Goal: Task Accomplishment & Management: Manage account settings

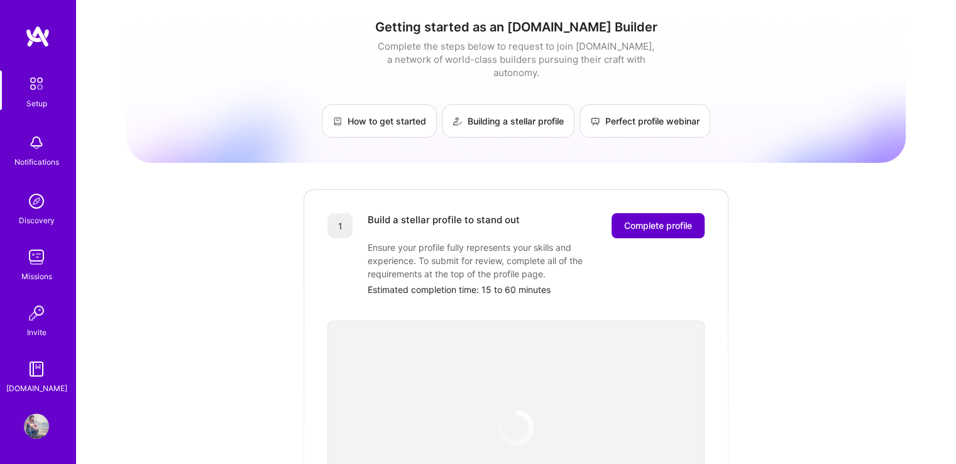
click at [651, 219] on span "Complete profile" at bounding box center [658, 225] width 68 height 13
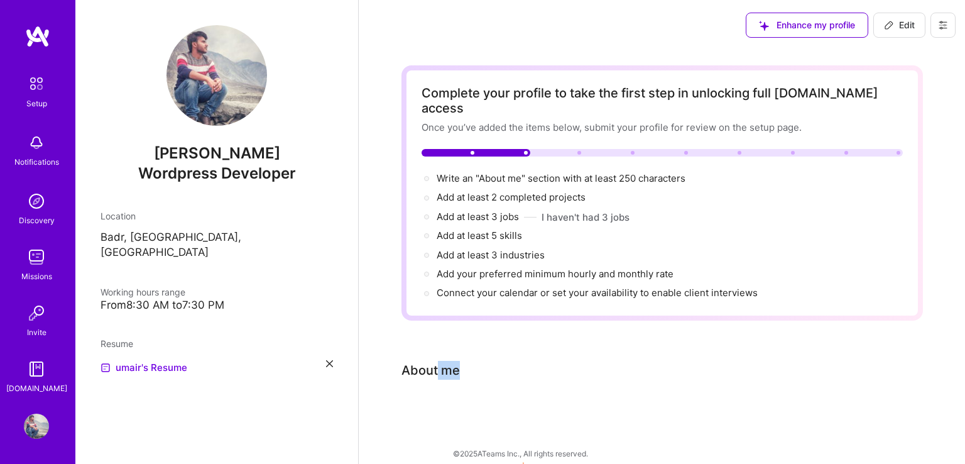
drag, startPoint x: 457, startPoint y: 352, endPoint x: 436, endPoint y: 352, distance: 20.7
type textarea "me"
click at [435, 361] on div "About me" at bounding box center [430, 370] width 58 height 19
click at [526, 172] on span "Write an "About me" section with at least 250 characters →" at bounding box center [568, 178] width 263 height 12
select select "US"
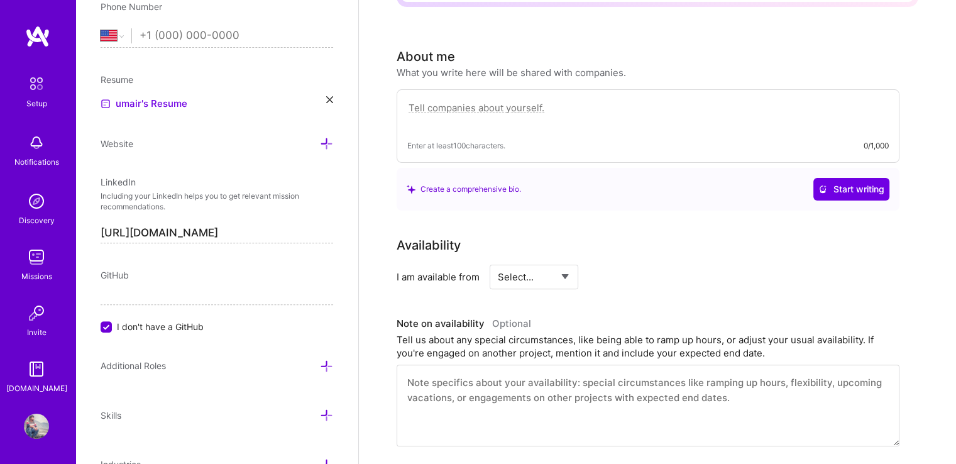
scroll to position [342, 0]
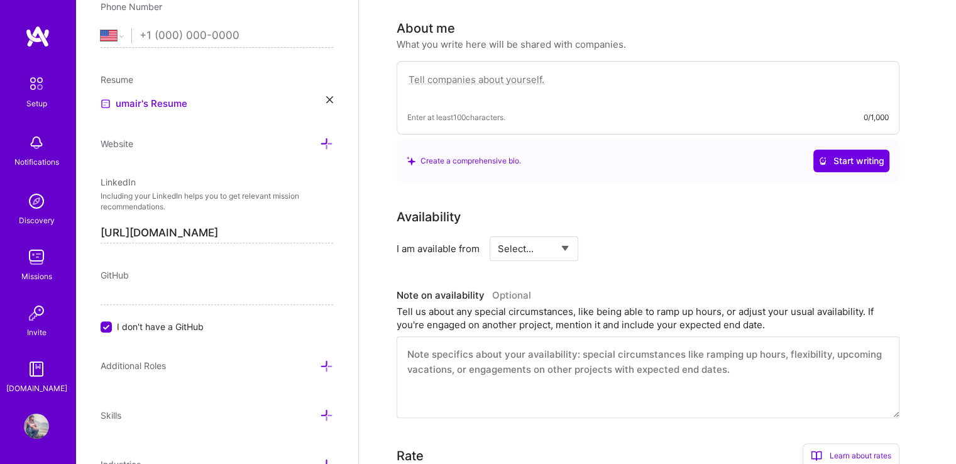
click at [520, 72] on textarea at bounding box center [647, 86] width 481 height 29
paste textarea "Myself [PERSON_NAME], and I'm an experienced WordPress Woocommerce web designer…"
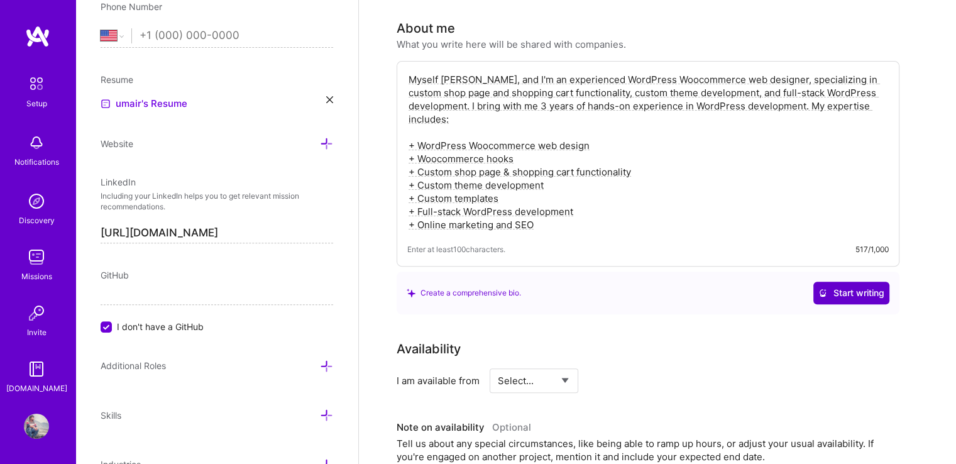
click at [852, 286] on span "Start writing" at bounding box center [851, 292] width 66 height 13
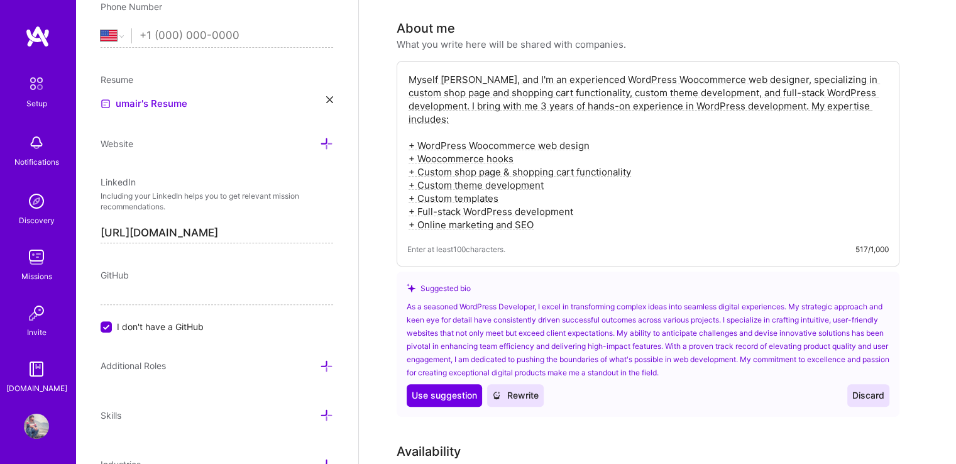
drag, startPoint x: 515, startPoint y: 59, endPoint x: 395, endPoint y: 53, distance: 120.8
click at [395, 53] on div "Complete your profile to take the first step in unlocking full [DOMAIN_NAME] ac…" at bounding box center [657, 409] width 597 height 1400
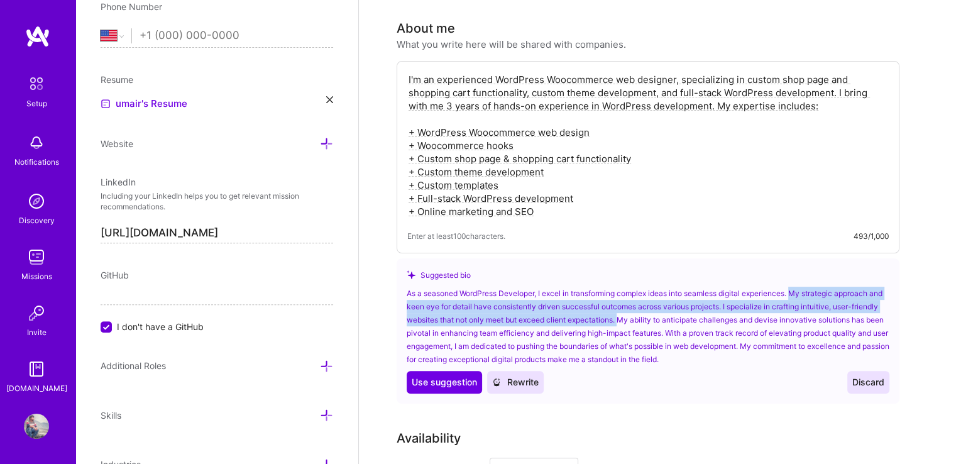
drag, startPoint x: 797, startPoint y: 273, endPoint x: 649, endPoint y: 305, distance: 151.2
click at [649, 305] on div "As a seasoned WordPress Developer, I excel in transforming complex ideas into s…" at bounding box center [647, 325] width 482 height 79
click at [646, 291] on div "As a seasoned WordPress Developer, I excel in transforming complex ideas into s…" at bounding box center [647, 325] width 482 height 79
drag, startPoint x: 797, startPoint y: 272, endPoint x: 649, endPoint y: 307, distance: 151.8
click at [649, 307] on div "As a seasoned WordPress Developer, I excel in transforming complex ideas into s…" at bounding box center [647, 325] width 482 height 79
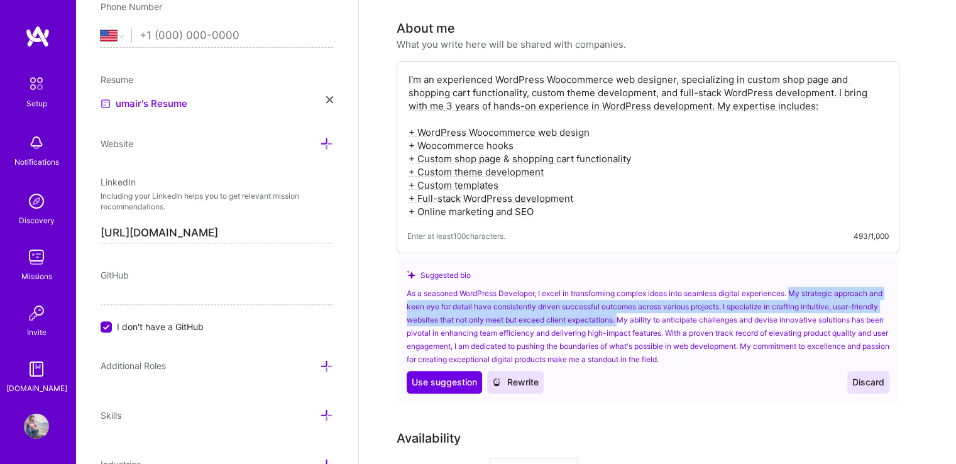
copy div "My strategic approach and keen eye for detail have consistently driven successf…"
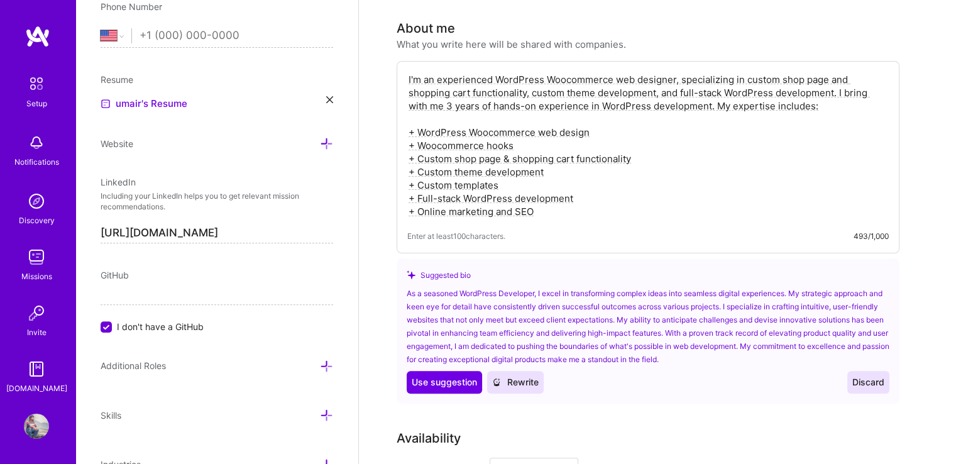
click at [881, 76] on textarea "I'm an experienced WordPress Woocommerce web designer, specializing in custom s…" at bounding box center [647, 146] width 481 height 148
click at [837, 75] on textarea "I'm an experienced WordPress Woocommerce web designer, specializing in custom s…" at bounding box center [647, 146] width 481 height 148
paste textarea "My strategic approach and keen eye for detail have consistently driven successf…"
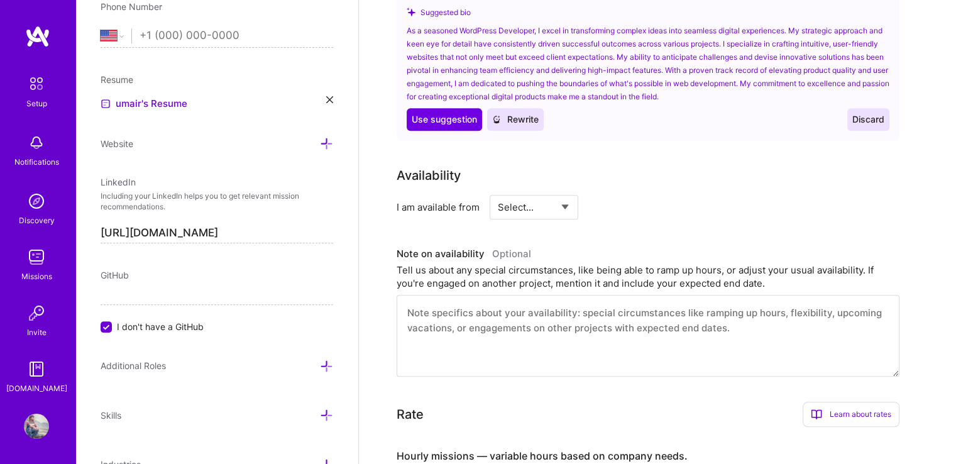
scroll to position [656, 0]
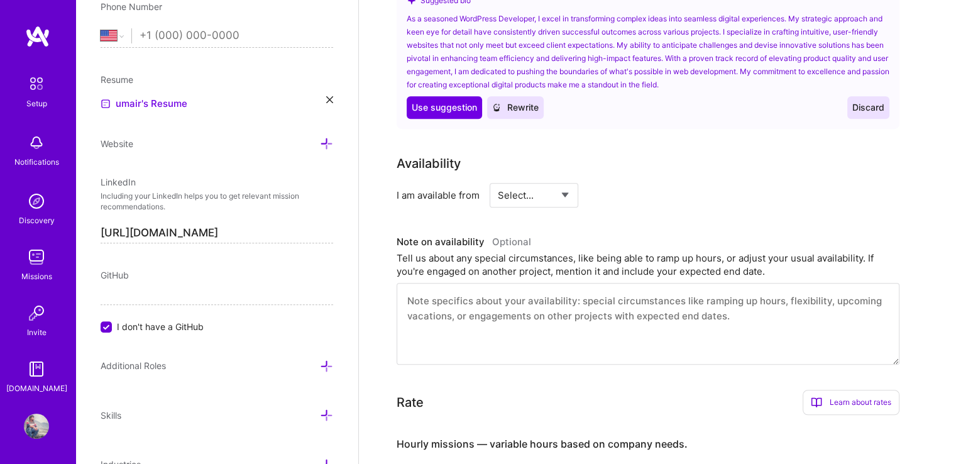
type textarea "I'm an experienced WordPress Woocommerce web designer, specializing in custom s…"
click at [550, 179] on select "Select... Right Now Future Date Not Available" at bounding box center [534, 195] width 72 height 32
select select "Right Now"
click at [498, 179] on select "Select... Right Now Future Date Not Available" at bounding box center [534, 195] width 72 height 32
click at [485, 283] on textarea at bounding box center [647, 324] width 503 height 82
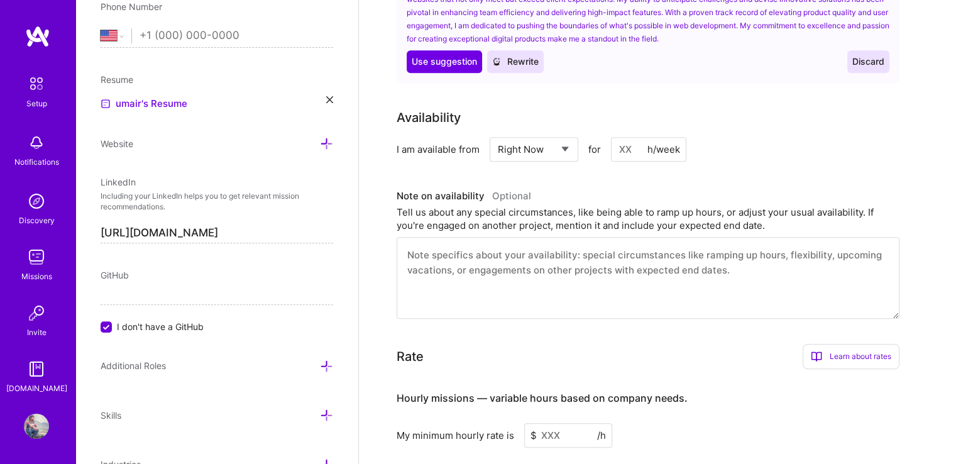
scroll to position [719, 0]
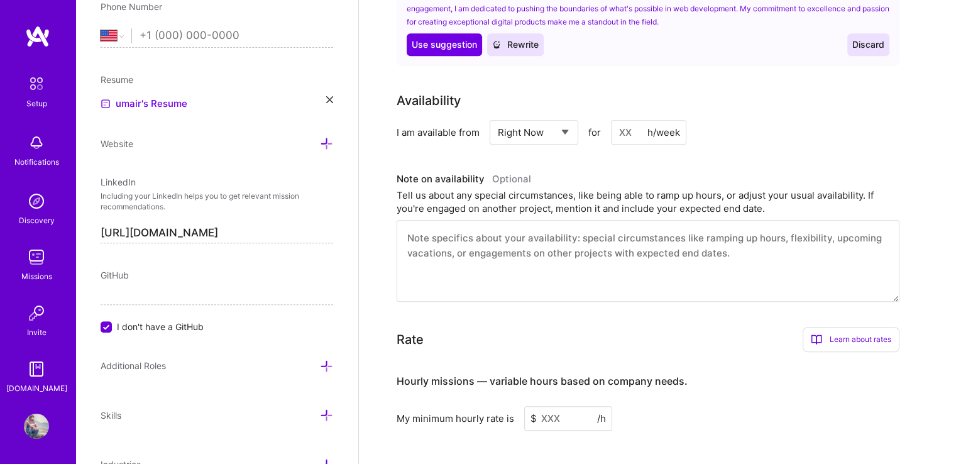
click at [633, 120] on input at bounding box center [648, 132] width 75 height 25
type input "30"
click at [599, 227] on textarea at bounding box center [647, 261] width 503 height 82
click at [465, 250] on textarea at bounding box center [647, 261] width 503 height 82
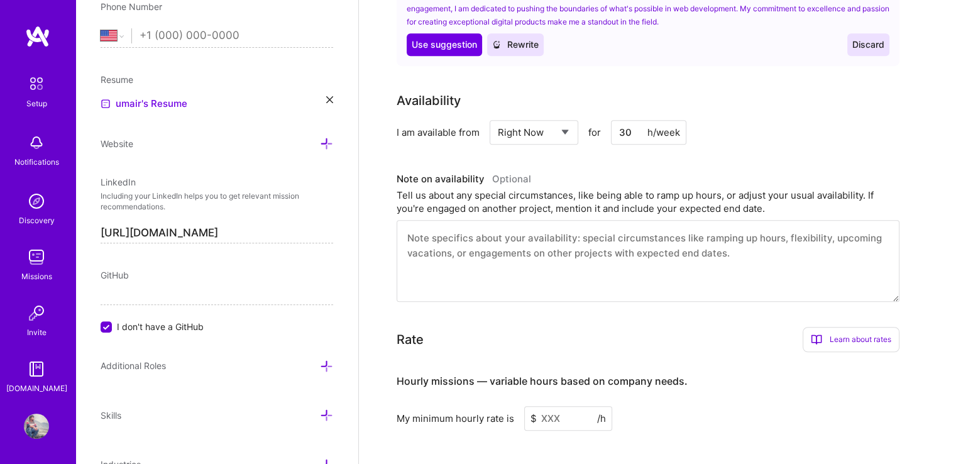
paste textarea "I am excited to hear about your opportunity to bring my skills and experience t…"
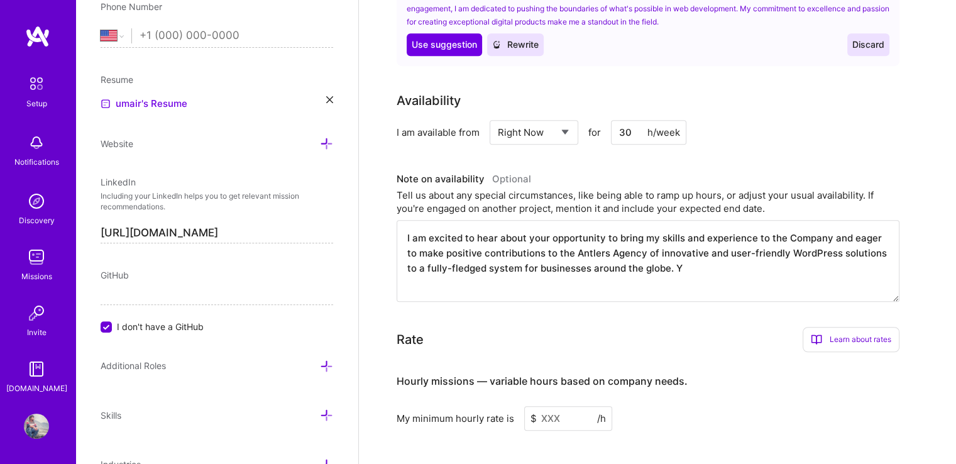
drag, startPoint x: 499, startPoint y: 217, endPoint x: 465, endPoint y: 212, distance: 34.9
click at [465, 220] on textarea "I am excited to hear about your opportunity to bring my skills and experience t…" at bounding box center [647, 261] width 503 height 82
drag, startPoint x: 511, startPoint y: 217, endPoint x: 493, endPoint y: 222, distance: 18.9
click at [493, 222] on textarea "I am excited about your opportunity to bring my skills and experience to the Co…" at bounding box center [647, 261] width 503 height 82
drag, startPoint x: 552, startPoint y: 234, endPoint x: 746, endPoint y: 232, distance: 194.1
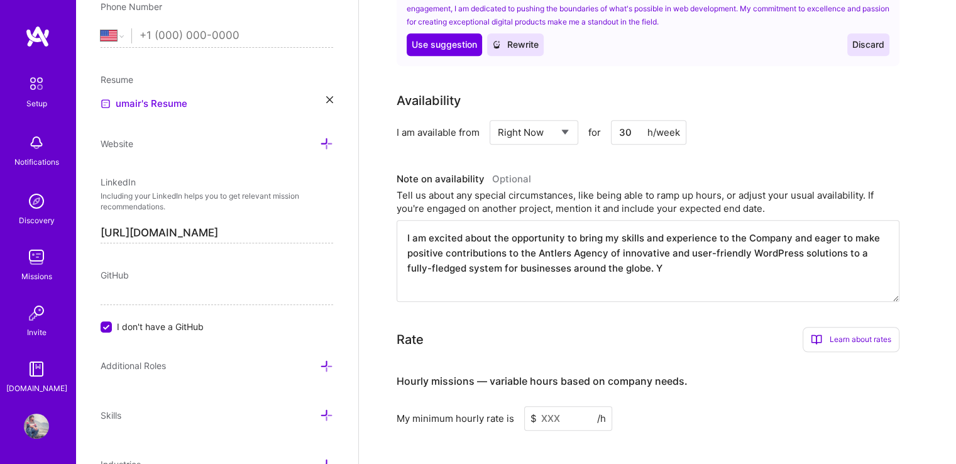
click at [746, 232] on textarea "I am excited about the opportunity to bring my skills and experience to the Com…" at bounding box center [647, 261] width 503 height 82
click at [566, 248] on textarea "I am excited about the opportunity to bring my skills and experience to the Com…" at bounding box center [647, 261] width 503 height 82
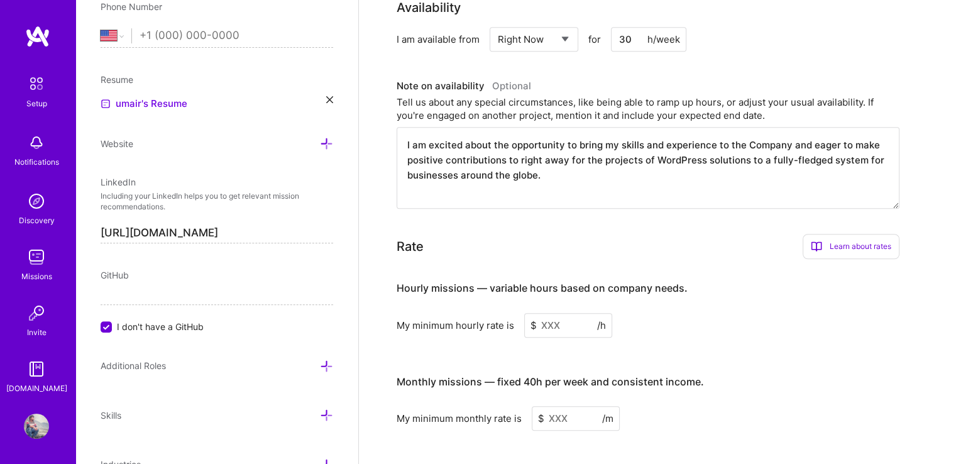
scroll to position [844, 0]
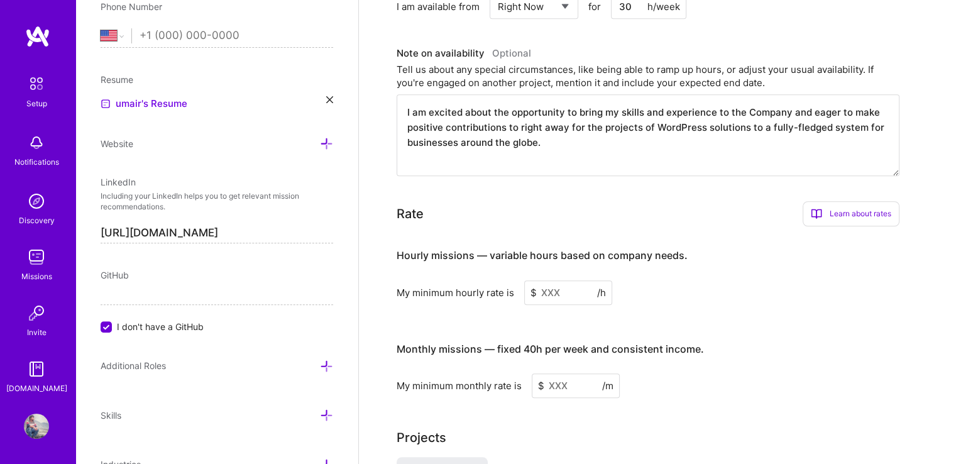
type textarea "I am excited about the opportunity to bring my skills and experience to the Com…"
click at [552, 280] on input at bounding box center [568, 292] width 88 height 25
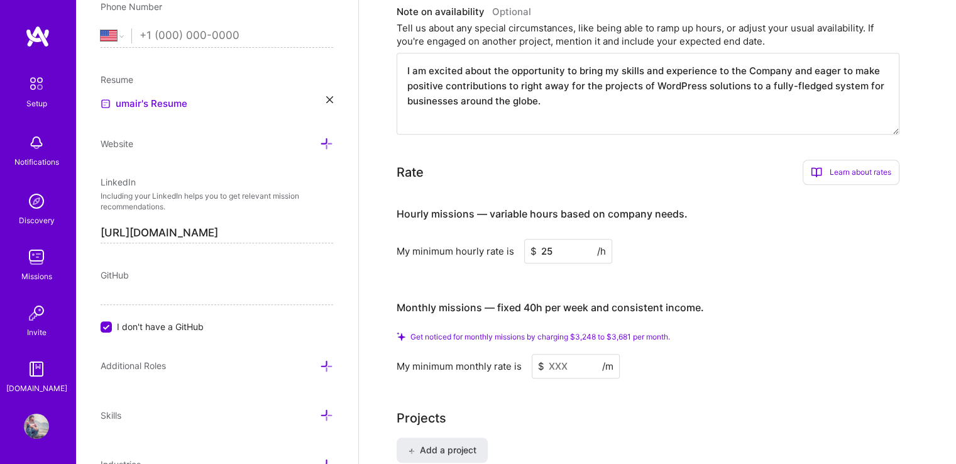
scroll to position [907, 0]
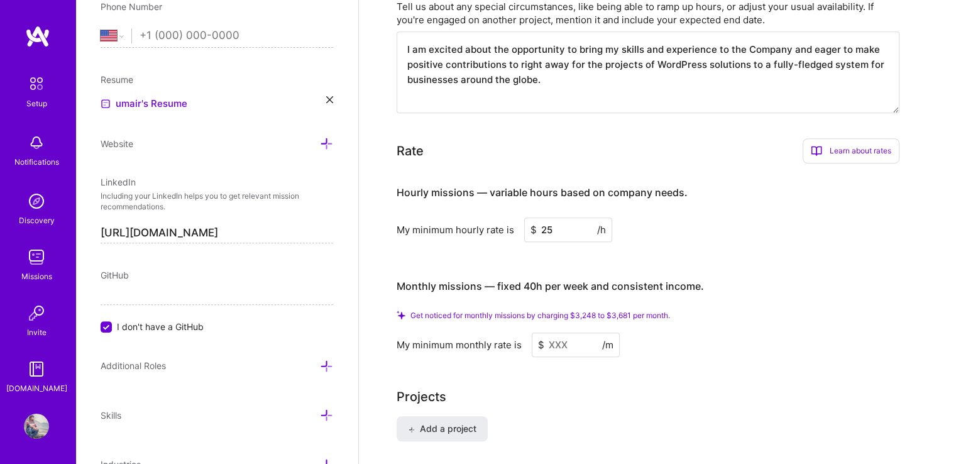
type input "25"
click at [560, 332] on input at bounding box center [575, 344] width 88 height 25
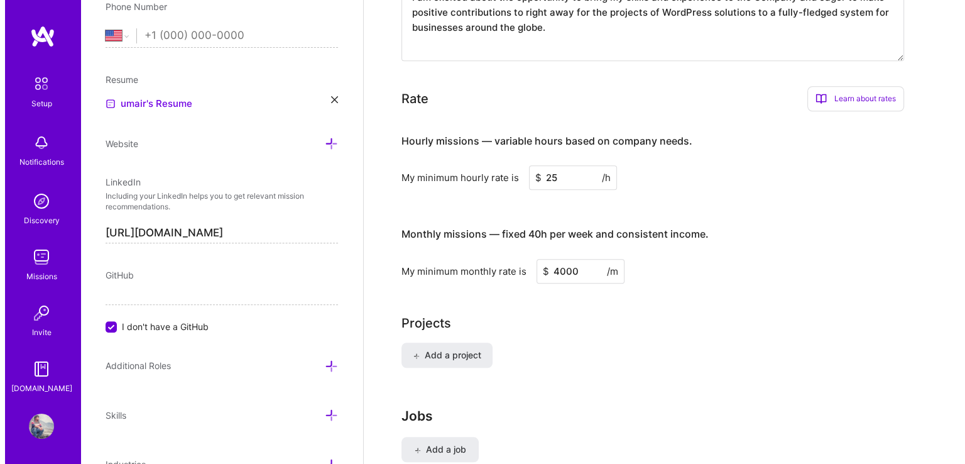
scroll to position [1030, 0]
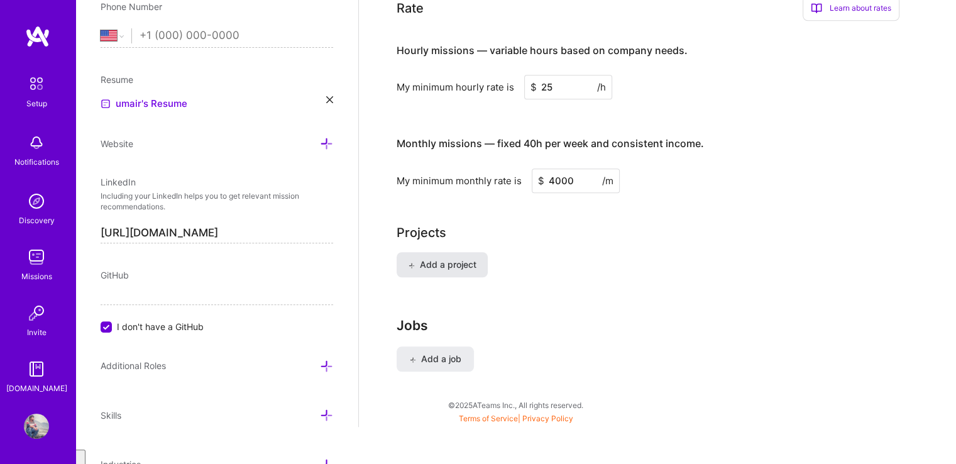
type input "4000"
click at [462, 258] on span "Add a project" at bounding box center [442, 264] width 68 height 13
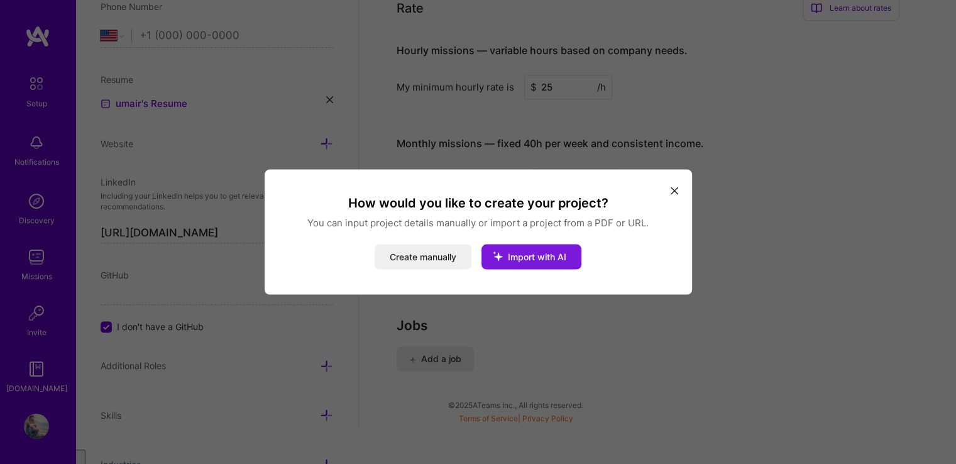
click at [521, 262] on button "Import with AI" at bounding box center [531, 256] width 100 height 25
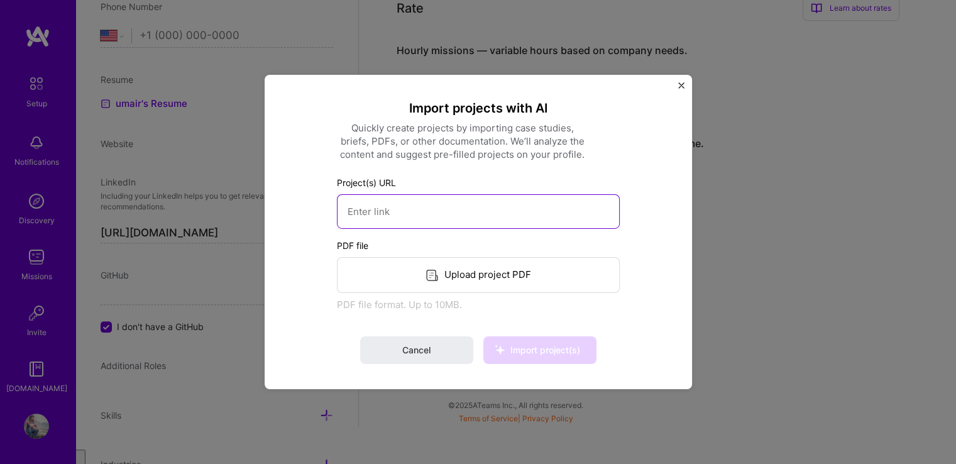
click at [461, 202] on input at bounding box center [478, 211] width 283 height 35
paste input "[DOMAIN_NAME]"
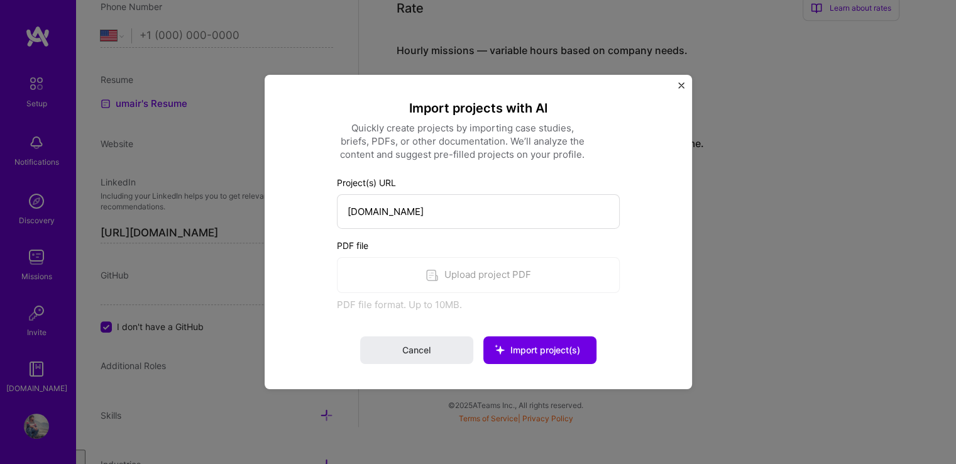
type input "[URL][DOMAIN_NAME]"
click at [414, 352] on span "Cancel" at bounding box center [416, 350] width 28 height 13
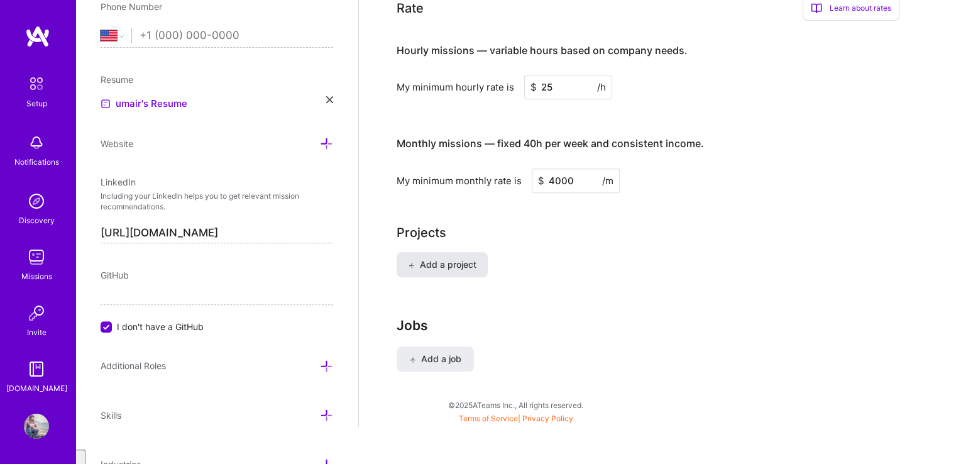
click at [444, 258] on span "Add a project" at bounding box center [442, 264] width 68 height 13
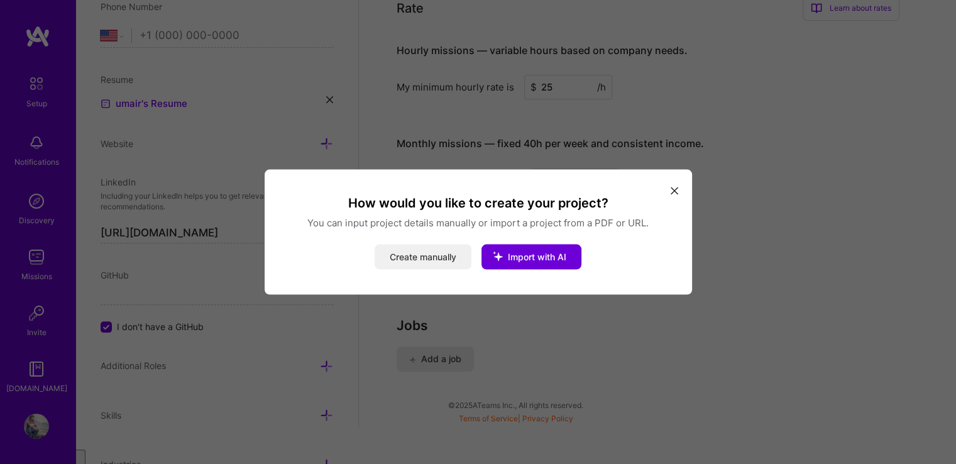
click at [444, 261] on button "Create manually" at bounding box center [422, 256] width 97 height 25
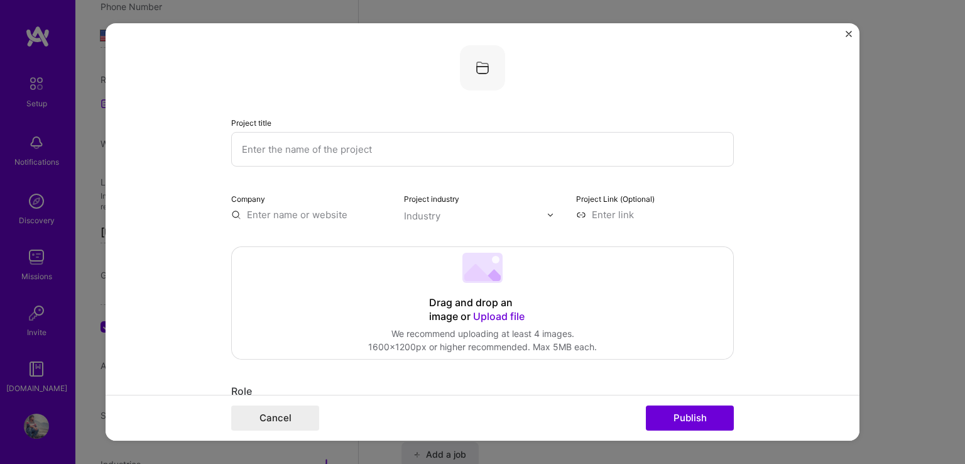
scroll to position [0, 0]
click at [429, 149] on input "text" at bounding box center [482, 152] width 503 height 35
paste input "[DOMAIN_NAME]"
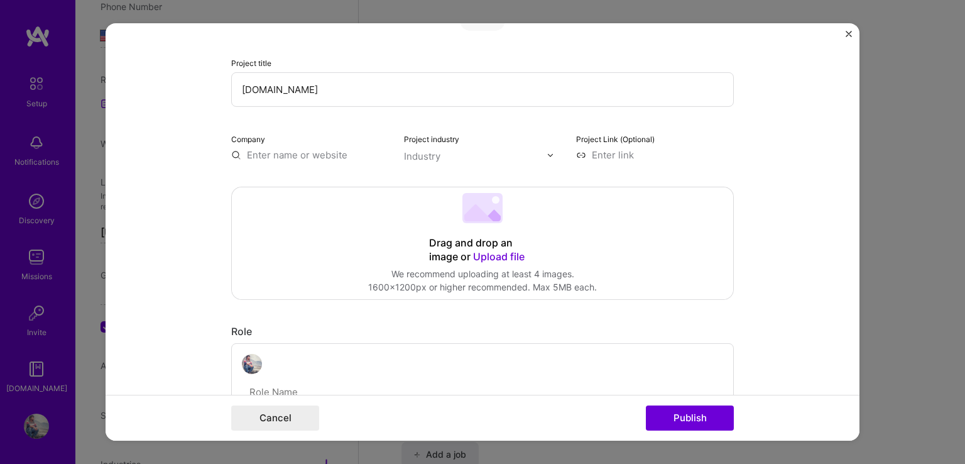
type input "[DOMAIN_NAME]"
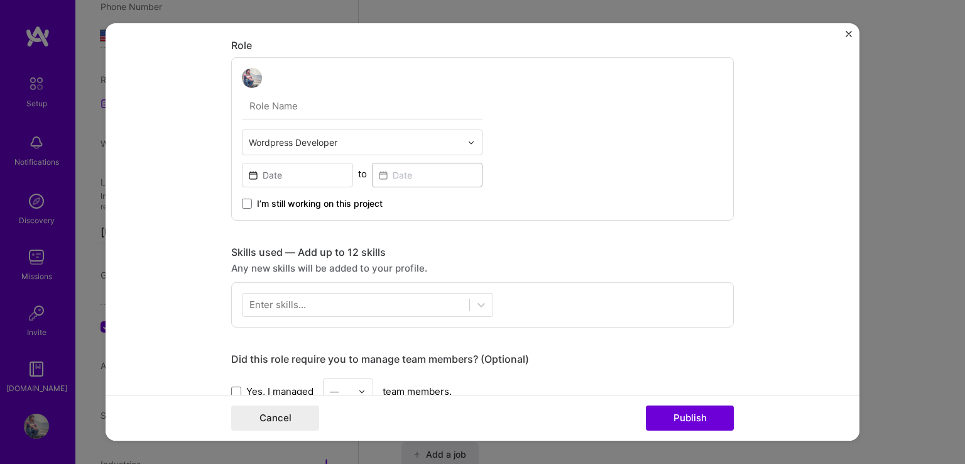
scroll to position [377, 0]
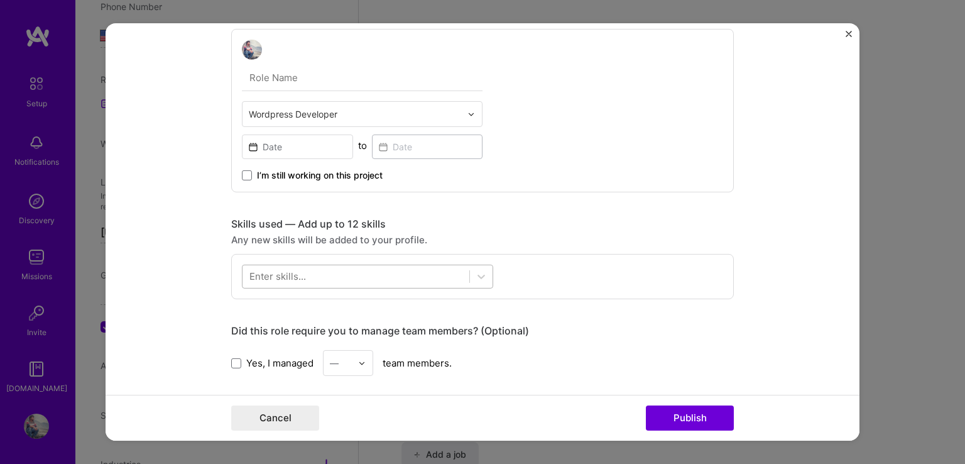
click at [452, 278] on div at bounding box center [355, 276] width 227 height 21
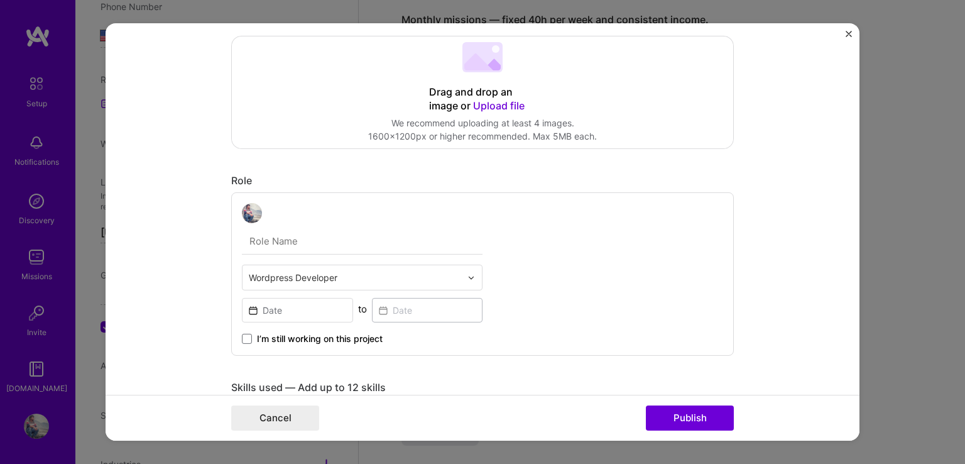
scroll to position [251, 0]
